Goal: Task Accomplishment & Management: Manage account settings

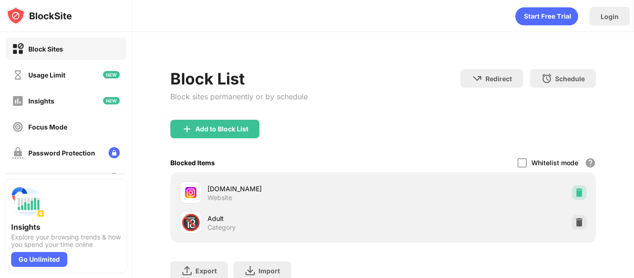
click at [575, 188] on img at bounding box center [579, 192] width 9 height 9
